Goal: Task Accomplishment & Management: Manage account settings

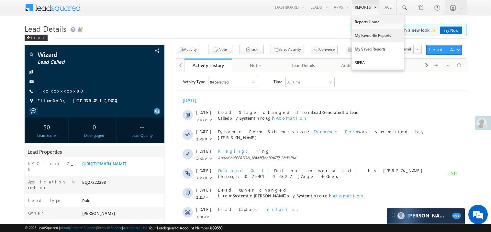
click at [365, 36] on link "My Favourite Reports" at bounding box center [378, 36] width 52 height 14
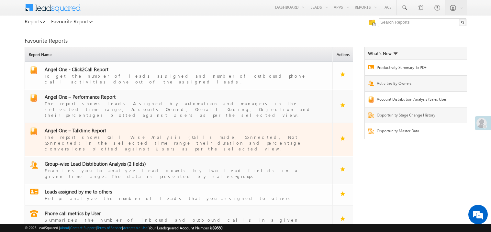
click at [79, 127] on span "Angel One – Talktime Report" at bounding box center [76, 130] width 62 height 6
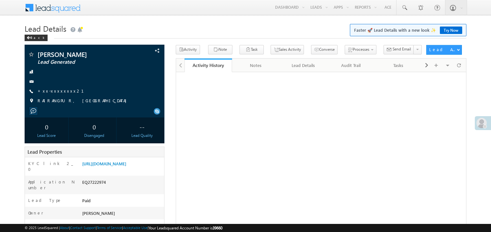
click at [55, 89] on link "+xx-xxxxxxxx21" at bounding box center [65, 91] width 54 height 6
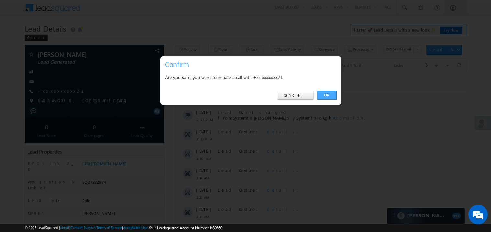
click at [332, 93] on link "OK" at bounding box center [327, 95] width 20 height 9
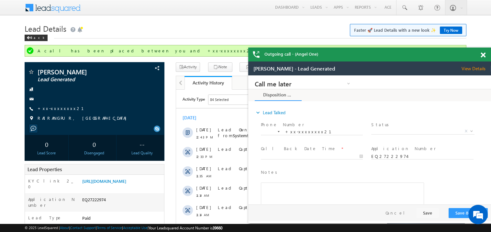
click at [483, 54] on span at bounding box center [483, 55] width 5 height 6
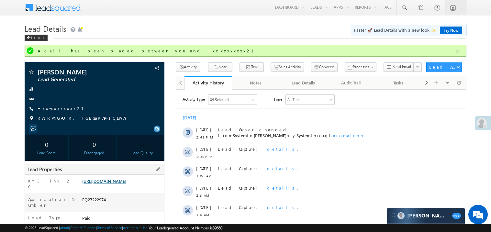
click at [126, 184] on link "https://angelbroking1-pk3em7sa.customui-test.leadsquared.com?leadId=998abd5b-e3…" at bounding box center [104, 181] width 44 height 6
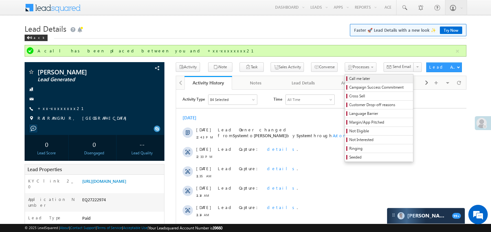
click at [349, 78] on span "Call me later" at bounding box center [380, 79] width 62 height 6
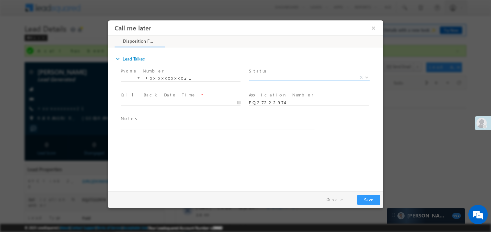
click at [274, 78] on span "X" at bounding box center [309, 77] width 121 height 6
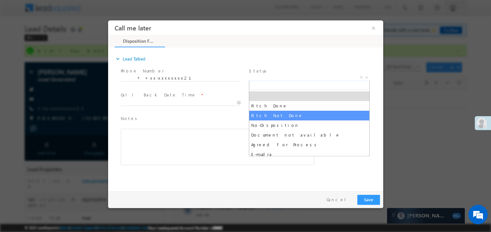
select select "Pitch Not Done"
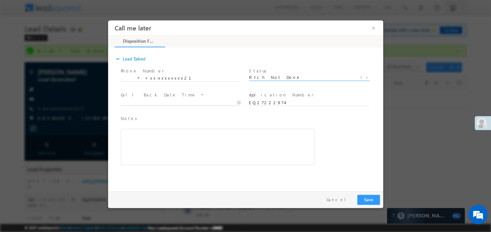
click at [143, 103] on body "Call me later ×" at bounding box center [245, 104] width 275 height 168
type input "08/15/25 12:49 PM"
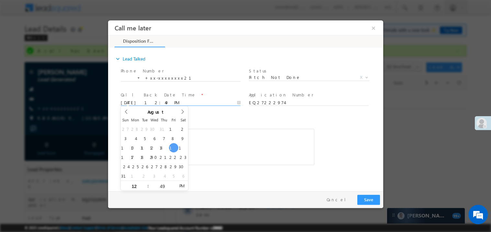
click at [224, 129] on div "Rich Text Editor, 40788eee-0fb2-11ec-a811-0adc8a9d82c2__tab1__section1__Notes__…" at bounding box center [217, 147] width 194 height 36
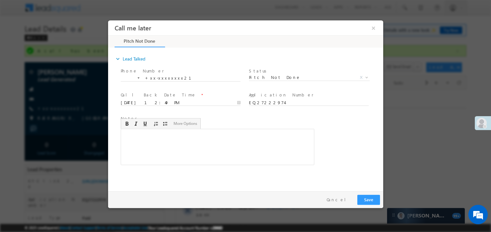
click at [197, 142] on div "Rich Text Editor, 40788eee-0fb2-11ec-a811-0adc8a9d82c2__tab1__section1__Notes__…" at bounding box center [217, 147] width 194 height 36
click at [360, 199] on button "Save" at bounding box center [368, 200] width 23 height 10
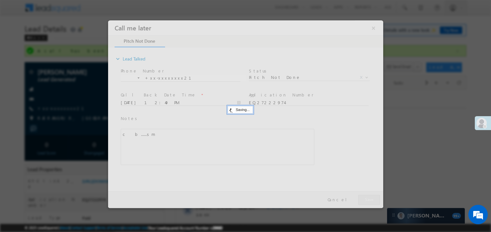
click at [360, 199] on div at bounding box center [245, 114] width 275 height 188
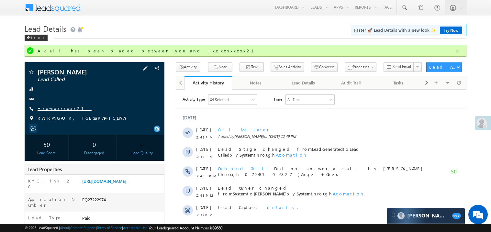
click at [61, 108] on link "+xx-xxxxxxxx21" at bounding box center [65, 109] width 54 height 6
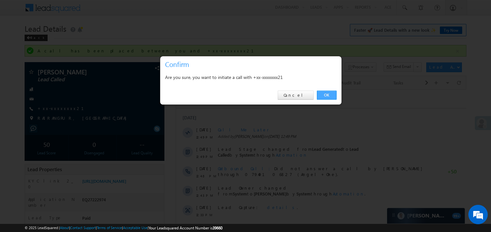
click at [326, 94] on link "OK" at bounding box center [327, 95] width 20 height 9
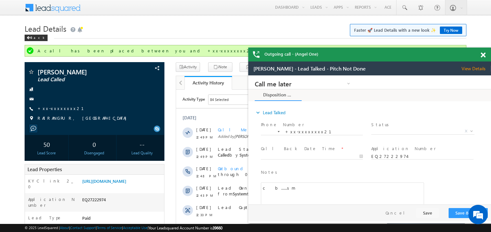
click at [485, 56] on span at bounding box center [483, 55] width 5 height 6
